Goal: Task Accomplishment & Management: Manage account settings

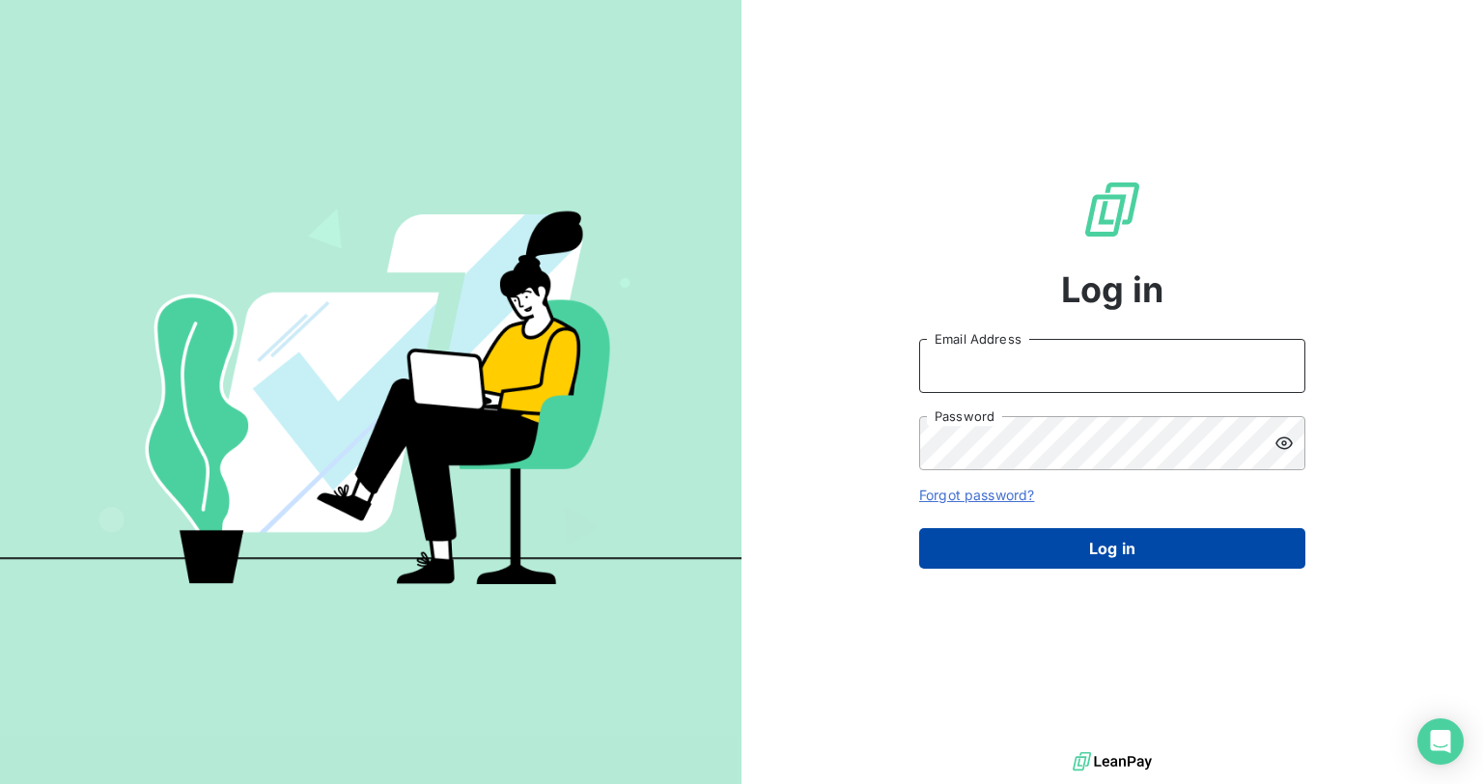
type input "[EMAIL_ADDRESS][DOMAIN_NAME]"
click at [1116, 552] on button "Log in" at bounding box center [1112, 548] width 386 height 41
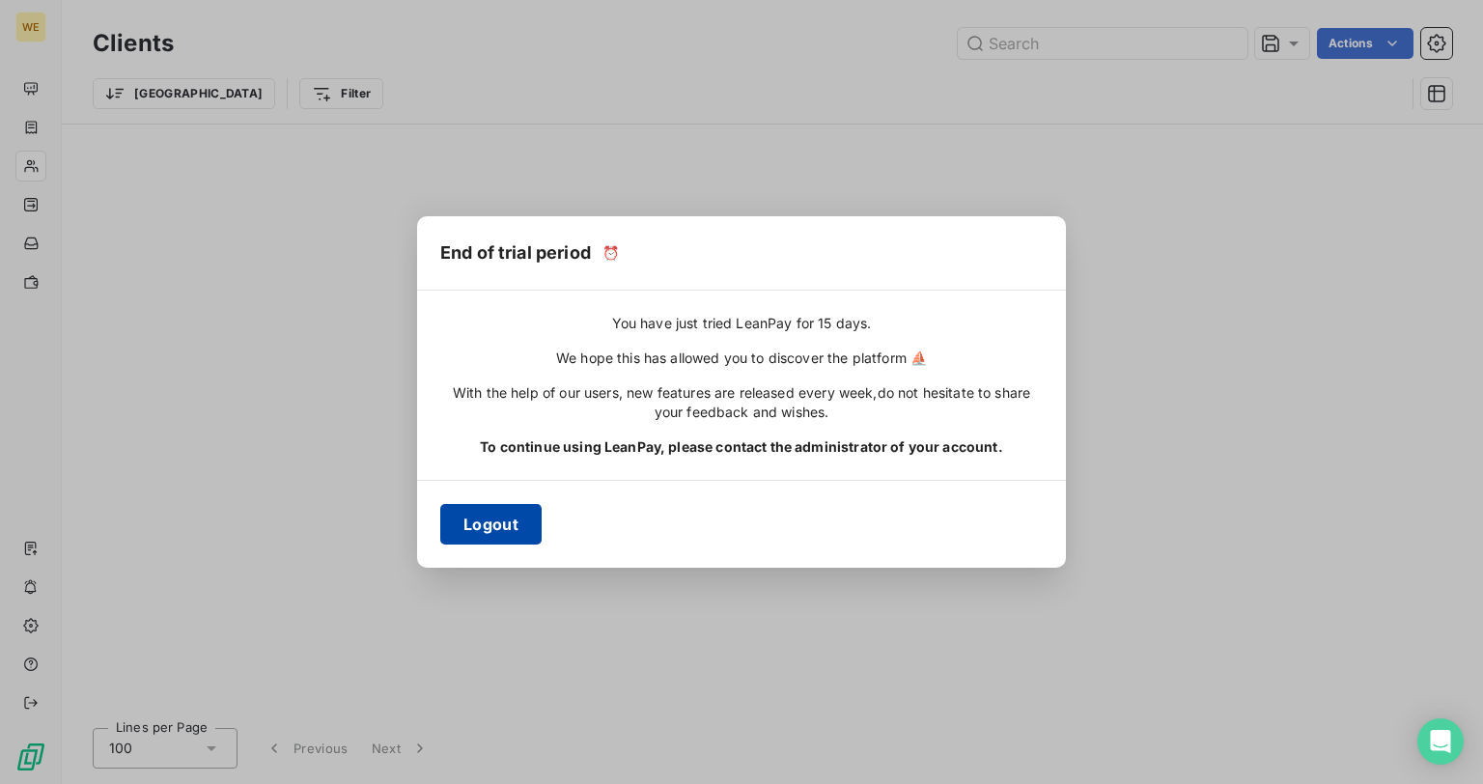
click at [505, 521] on button "Logout" at bounding box center [490, 524] width 101 height 41
